Goal: Communication & Community: Answer question/provide support

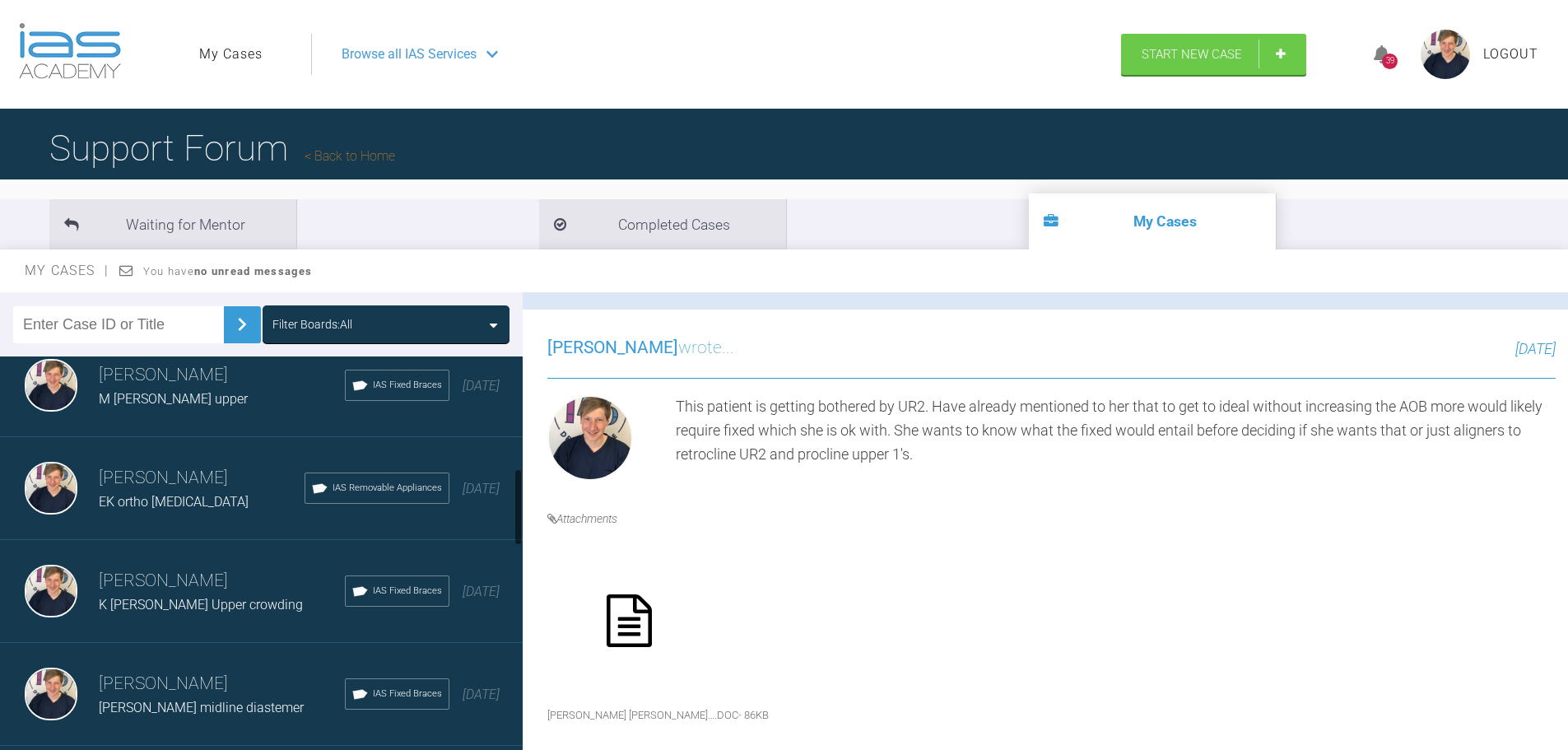
scroll to position [576, 0]
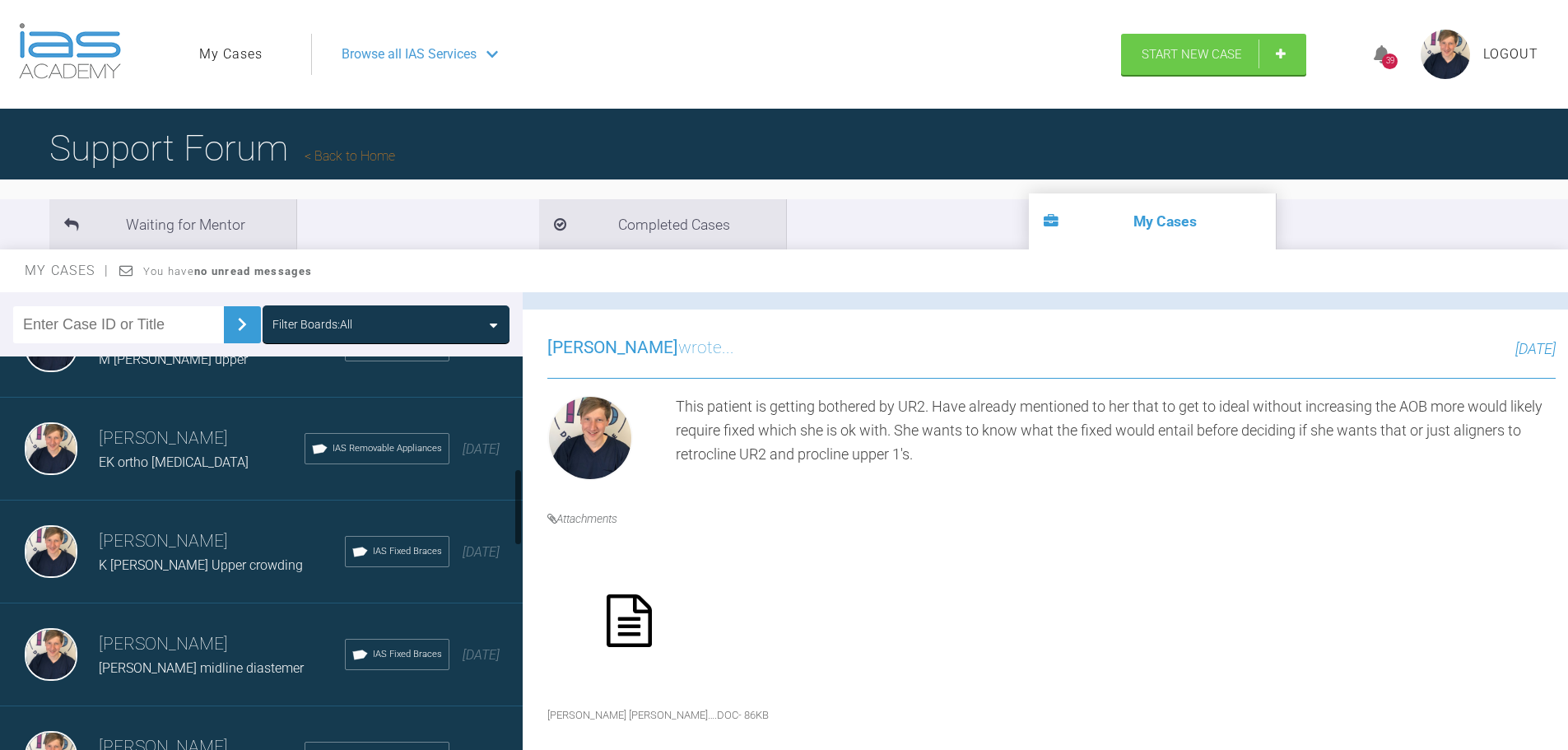
click at [166, 636] on h3 "[PERSON_NAME]" at bounding box center [221, 644] width 246 height 28
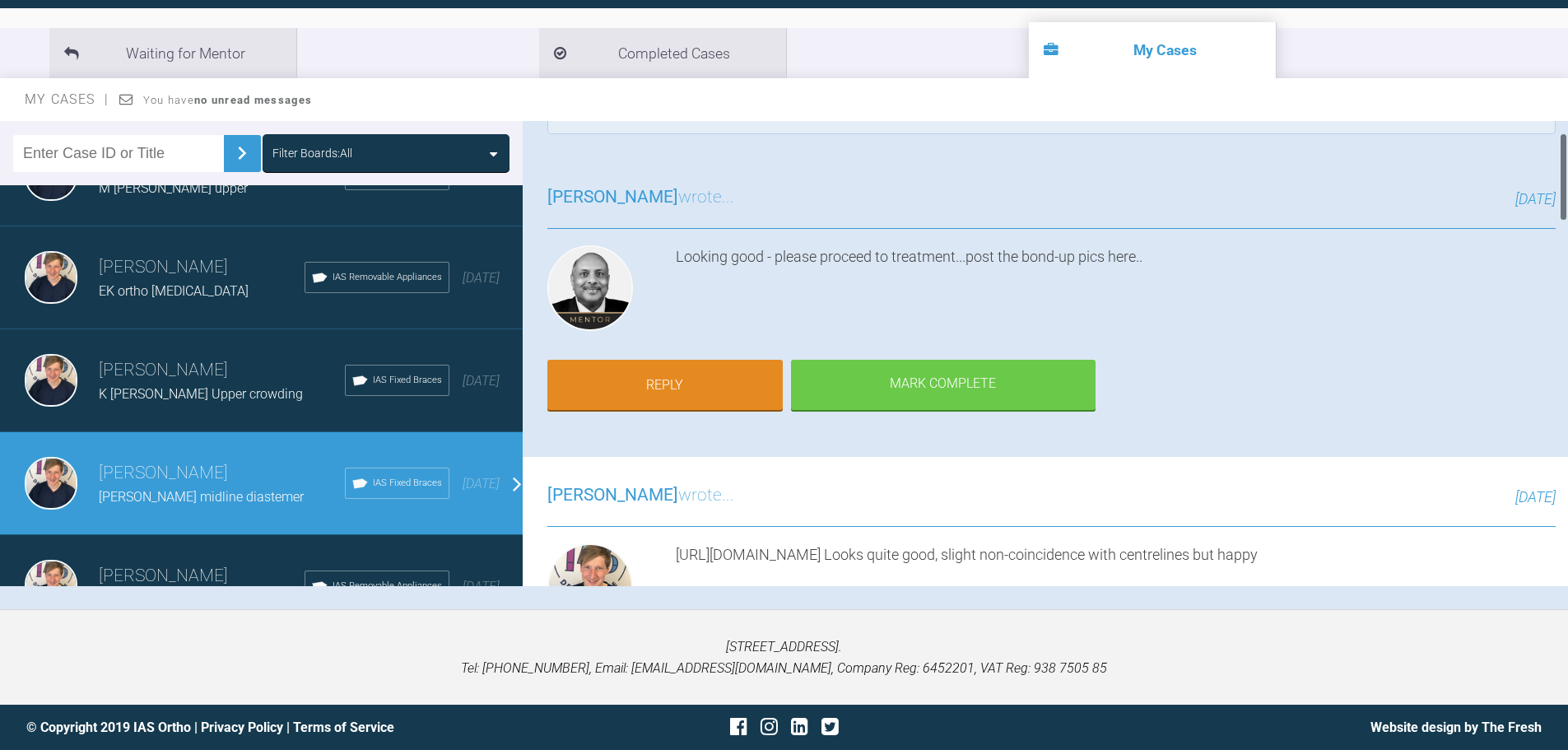
scroll to position [0, 0]
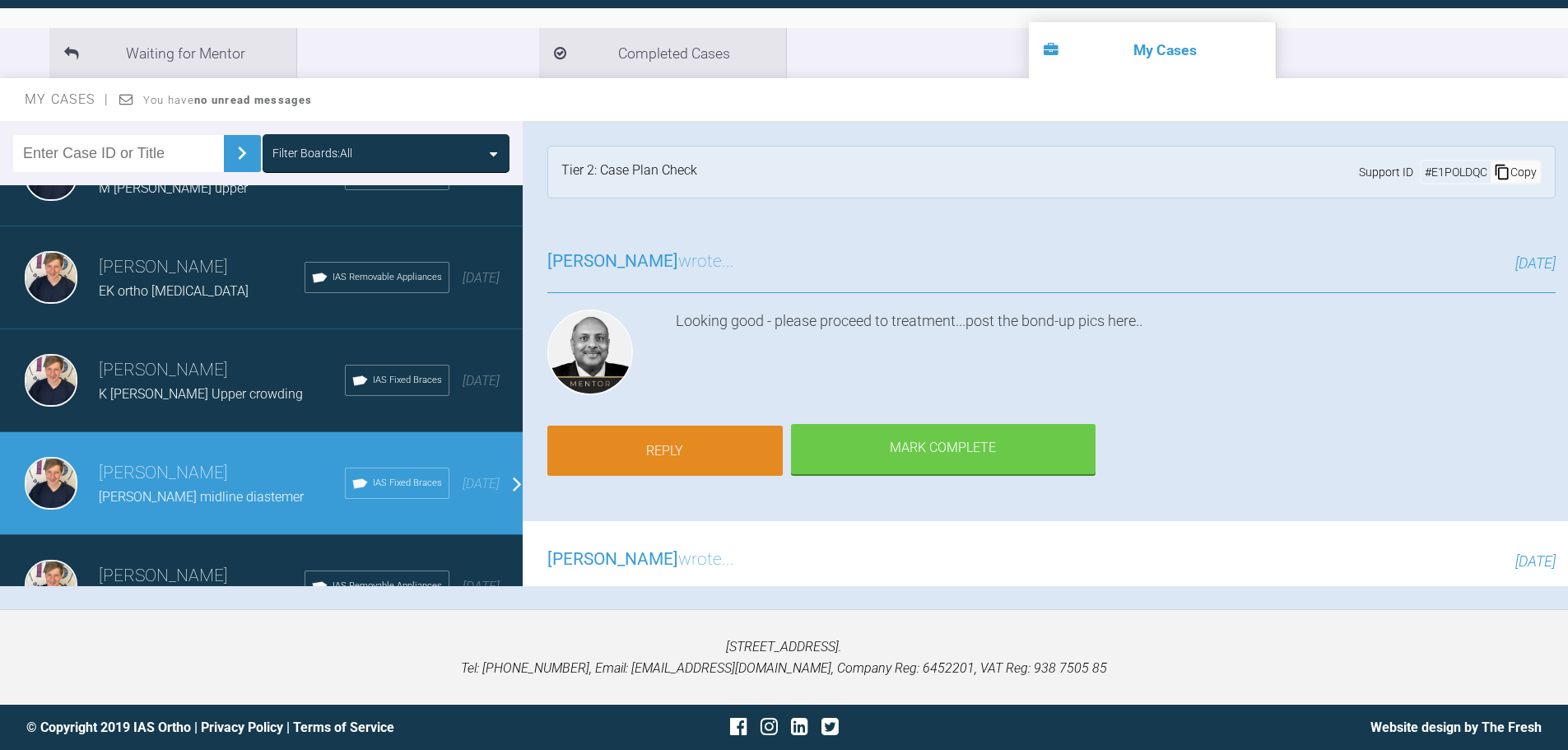
click at [725, 444] on link "Reply" at bounding box center [665, 451] width 236 height 51
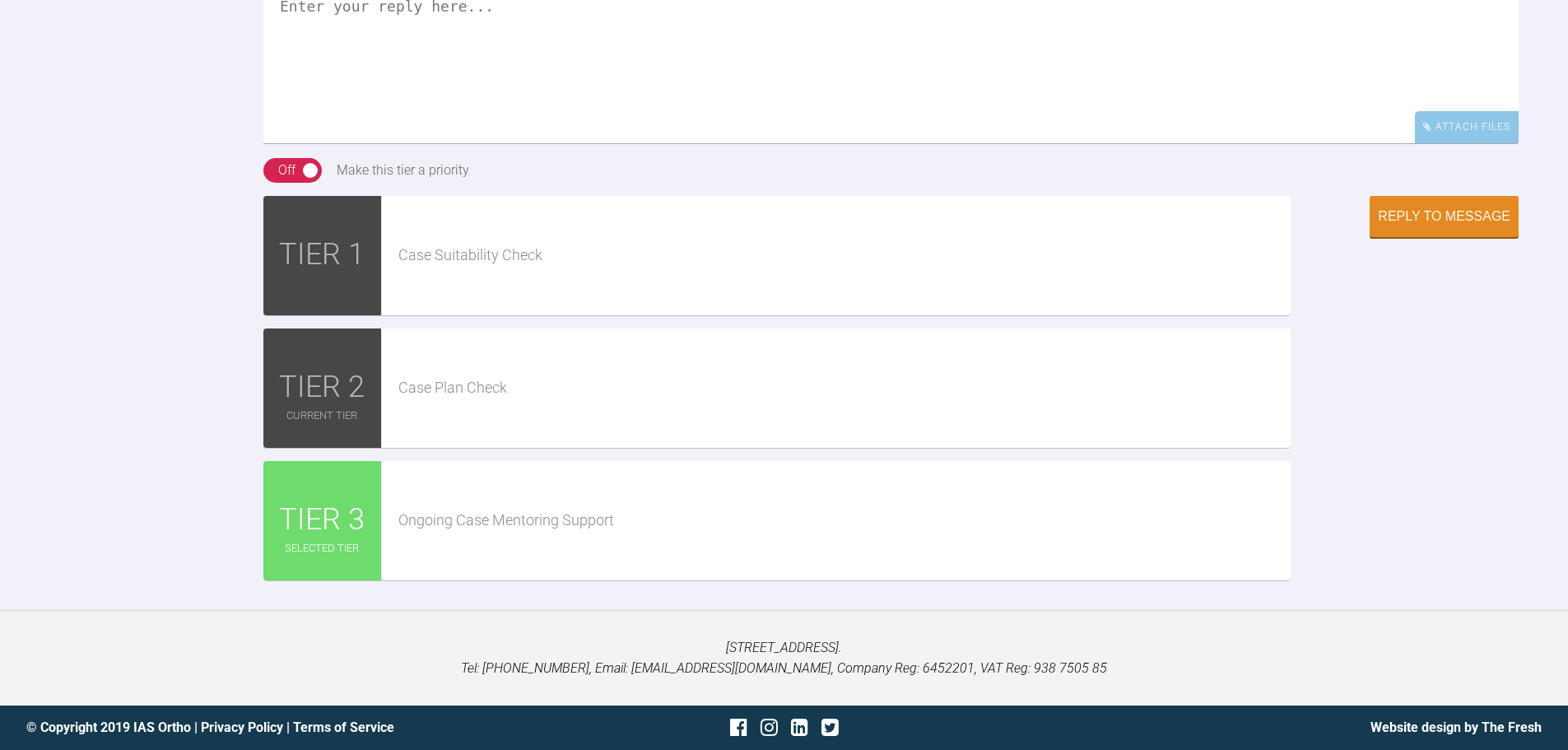
scroll to position [3743, 0]
click at [518, 315] on div "Case Suitability Check" at bounding box center [837, 255] width 910 height 120
click at [520, 158] on div "Attach Files Drag and drop files here!" at bounding box center [890, 69] width 1255 height 179
click at [625, 143] on textarea at bounding box center [890, 61] width 1255 height 164
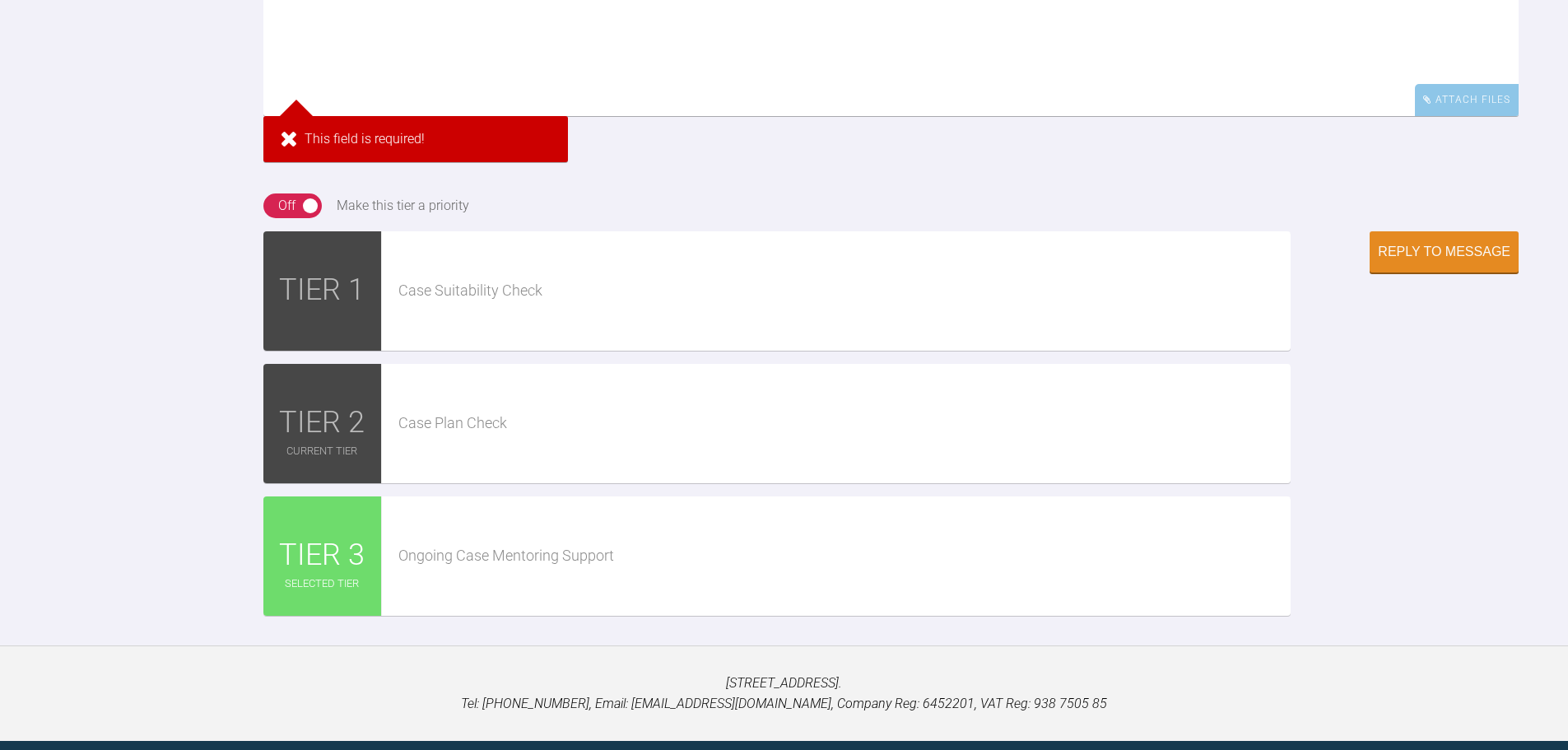
click at [512, 116] on textarea at bounding box center [890, 34] width 1255 height 164
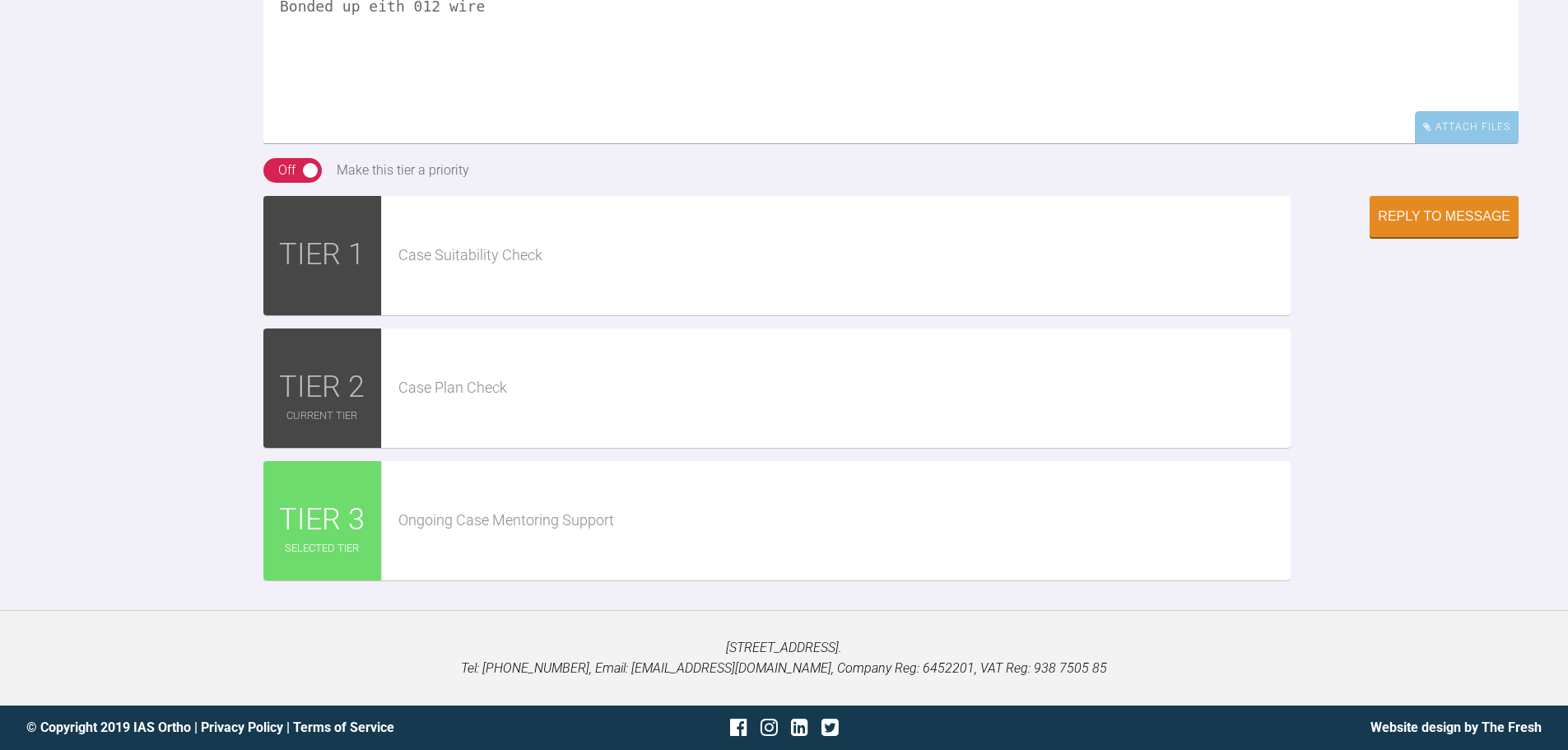
click at [371, 143] on textarea "Bonded up eith 012 wire" at bounding box center [890, 61] width 1255 height 164
click at [616, 143] on textarea "Bonded up with 012 wire" at bounding box center [890, 61] width 1255 height 164
type textarea "Bonded up with 012 wire no IPR needed"
click at [1428, 132] on icon at bounding box center [1426, 126] width 8 height 10
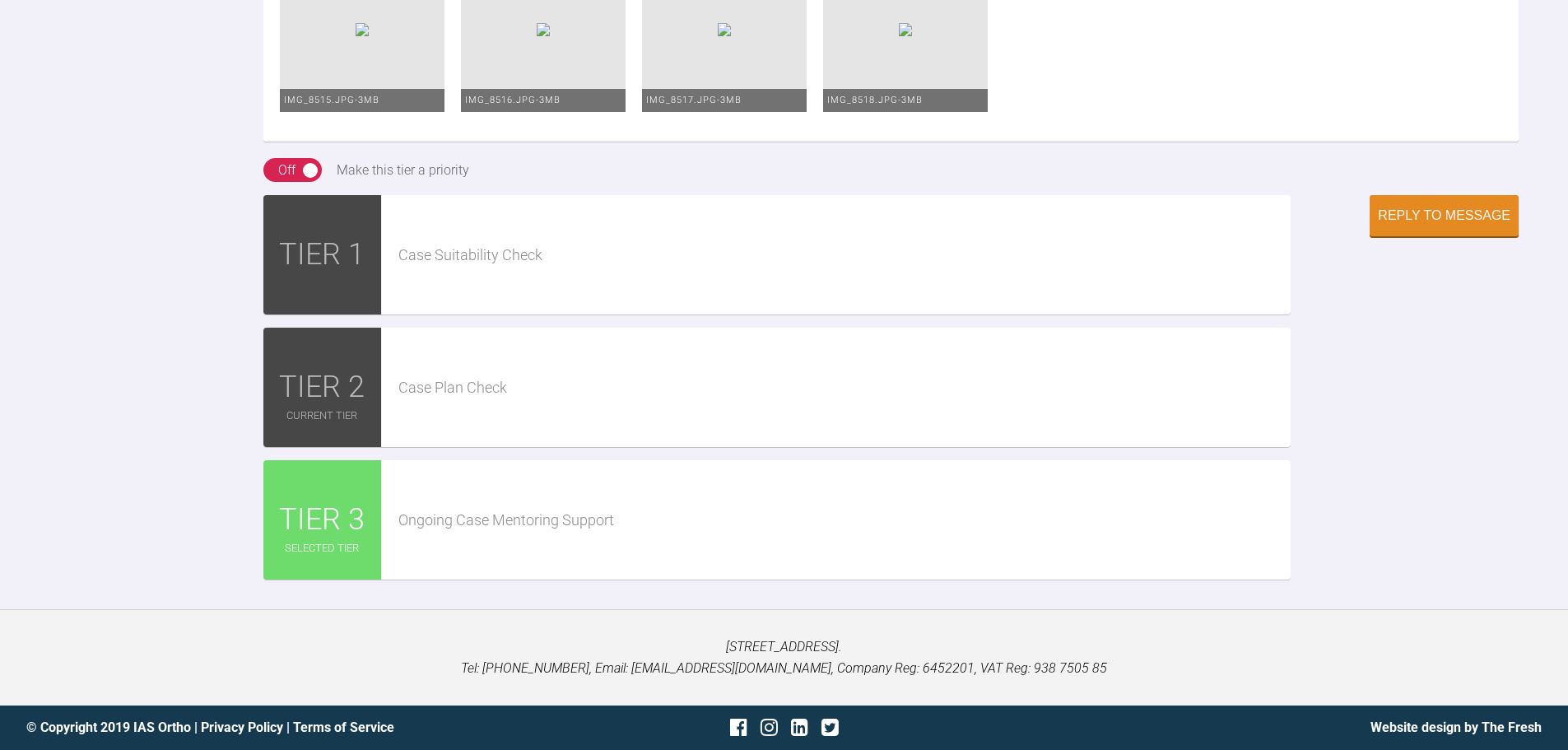
scroll to position [4072, 0]
click at [1419, 238] on button "Reply to Message" at bounding box center [1444, 217] width 149 height 41
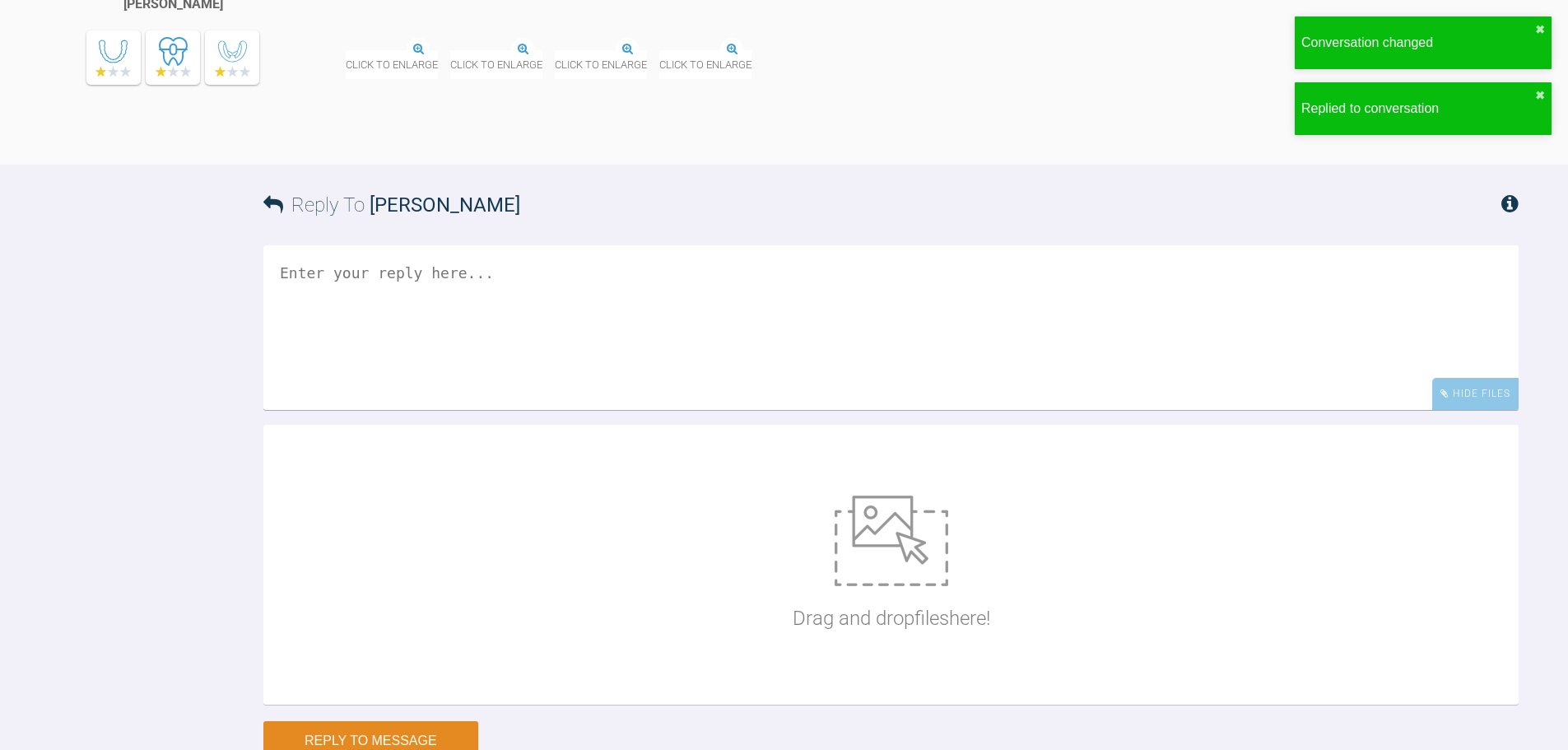
scroll to position [3725, 0]
